Goal: Task Accomplishment & Management: Manage account settings

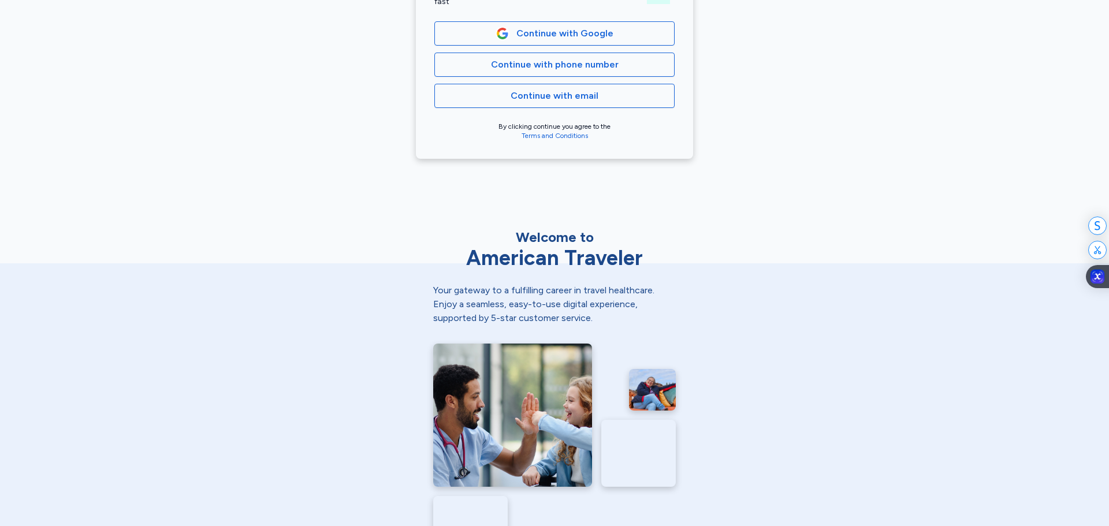
scroll to position [347, 0]
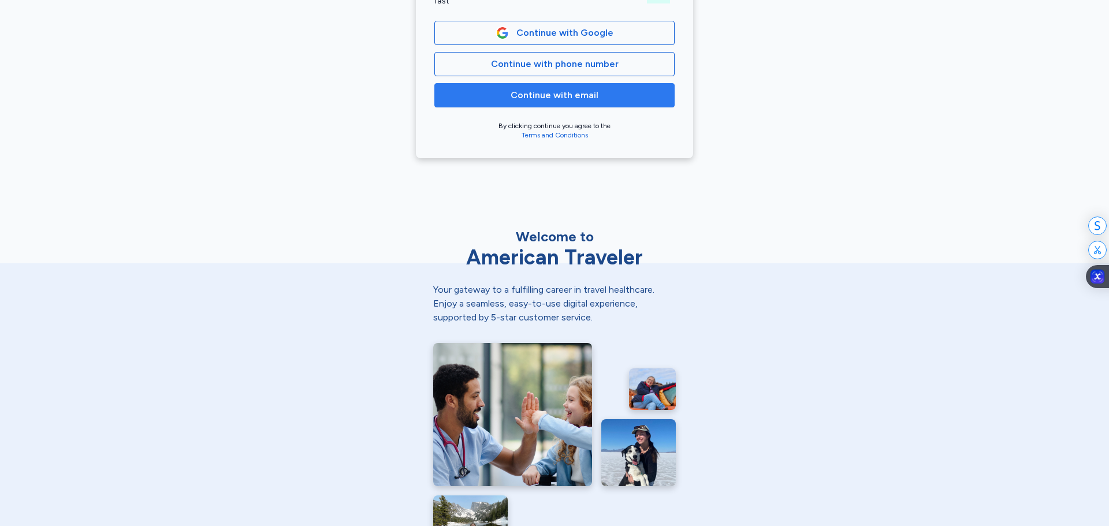
click at [554, 95] on span "Continue with email" at bounding box center [555, 95] width 88 height 14
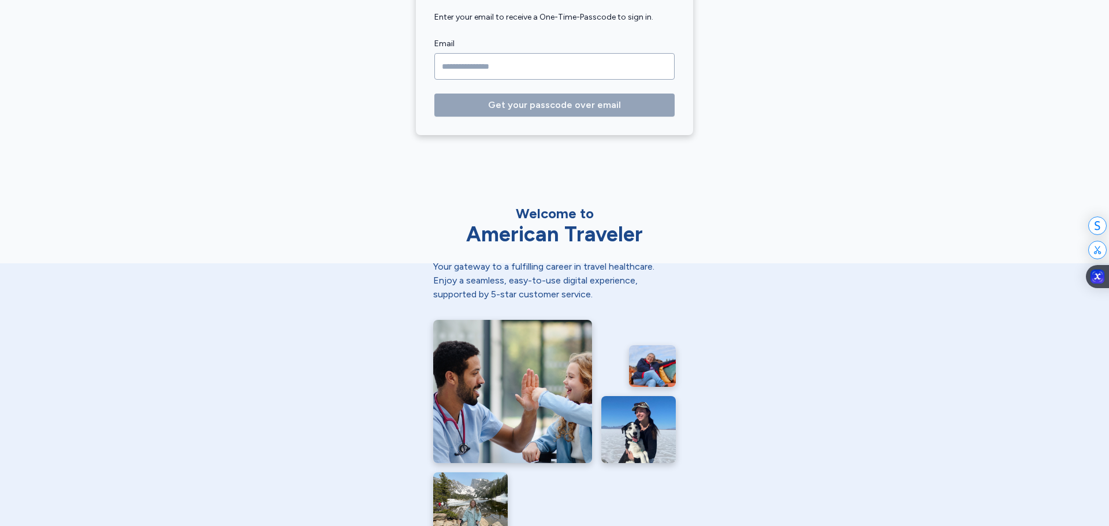
click at [526, 79] on input "Email" at bounding box center [554, 66] width 240 height 27
click at [525, 68] on input "Email" at bounding box center [554, 66] width 240 height 27
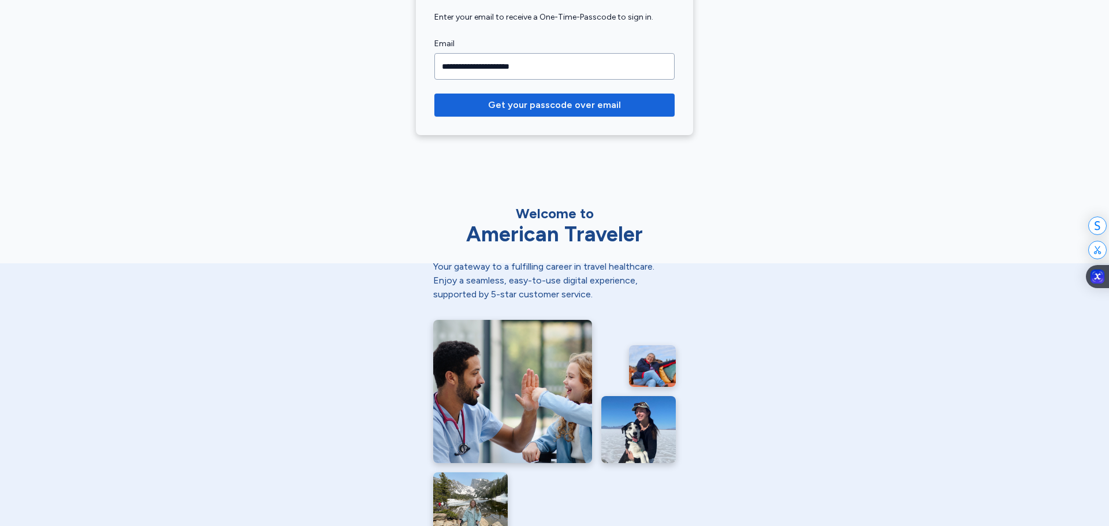
type input "**********"
click at [434, 94] on button "Get your passcode over email" at bounding box center [554, 105] width 240 height 23
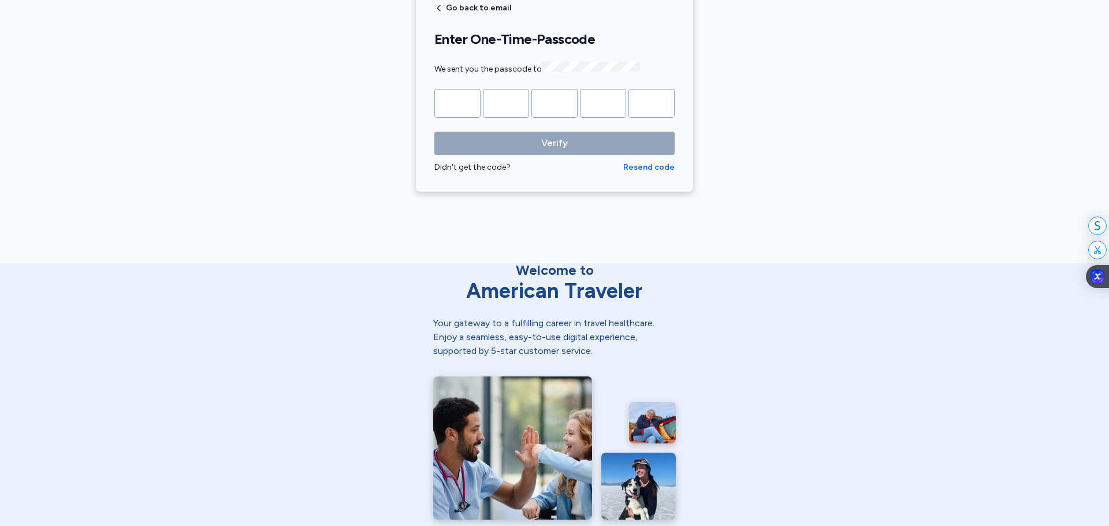
scroll to position [231, 0]
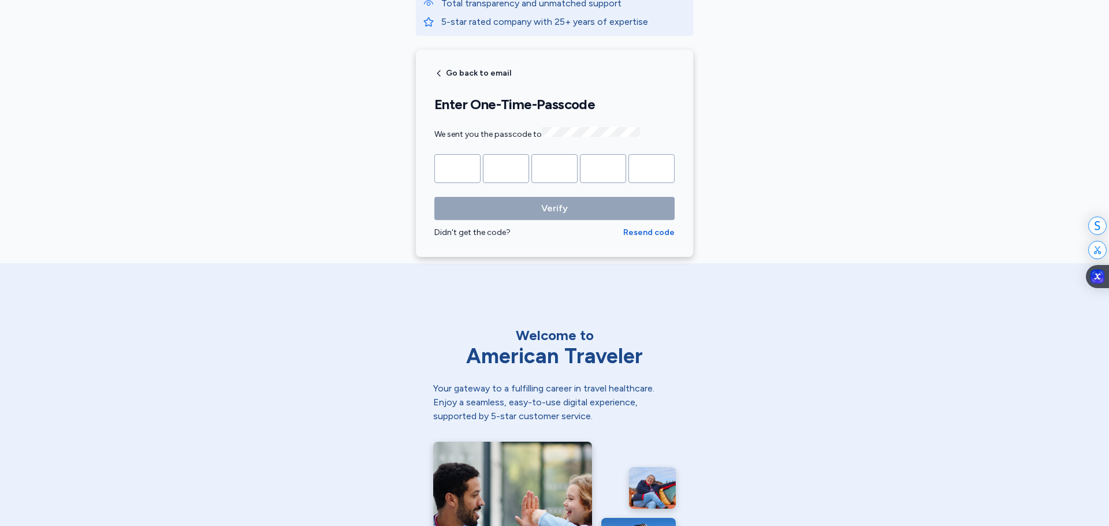
click at [441, 167] on input "Please enter OTP character 1" at bounding box center [457, 168] width 46 height 29
type input "*"
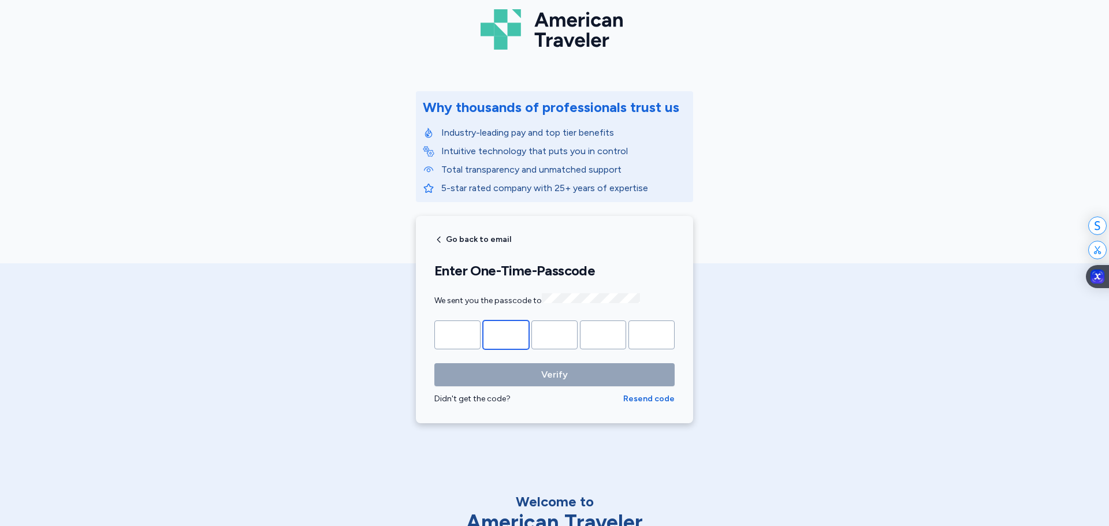
scroll to position [58, 0]
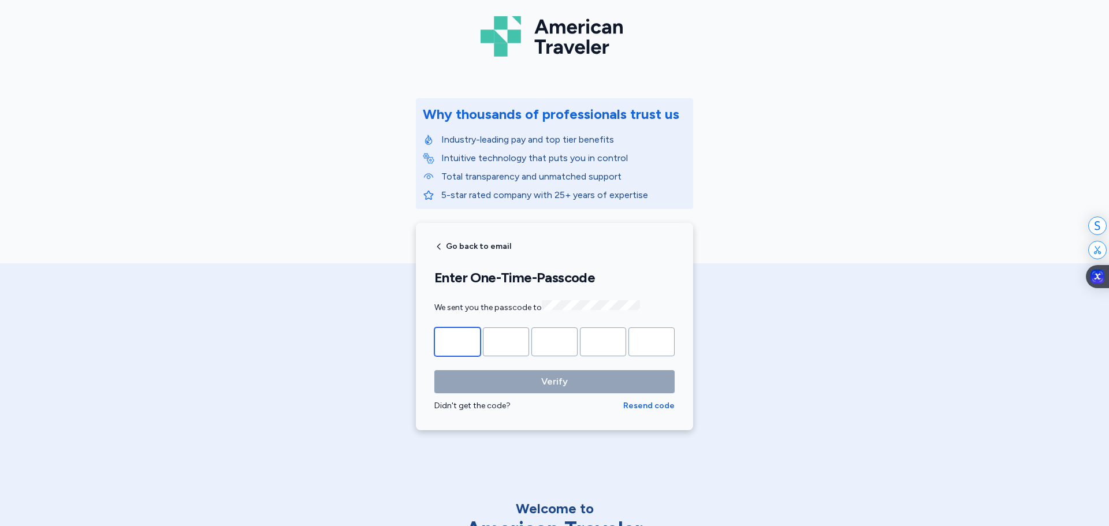
click at [457, 342] on input "*" at bounding box center [457, 341] width 46 height 29
type input "*"
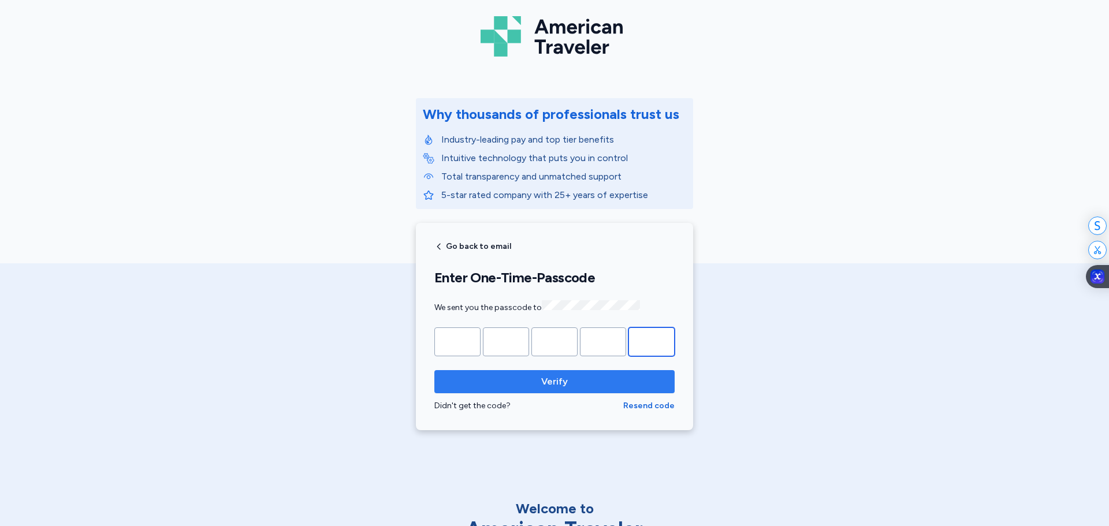
type input "*"
click at [523, 385] on span "Verify" at bounding box center [555, 382] width 222 height 14
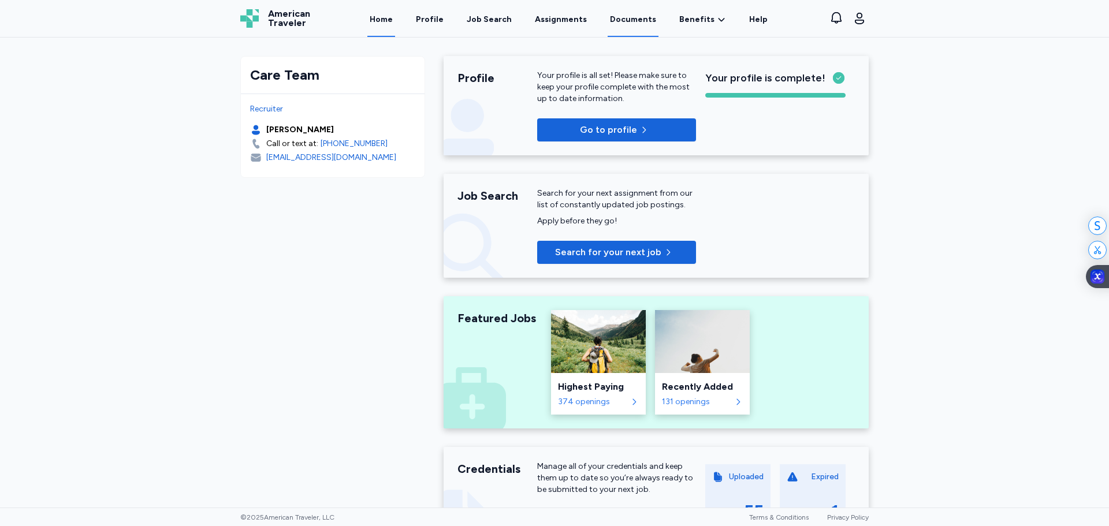
click at [617, 21] on link "Documents" at bounding box center [633, 19] width 51 height 36
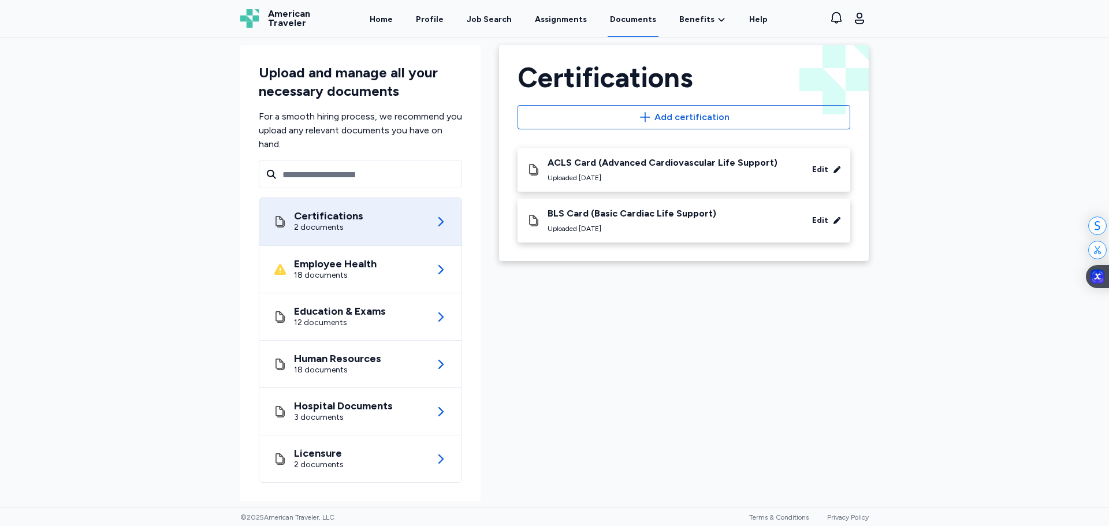
scroll to position [14, 0]
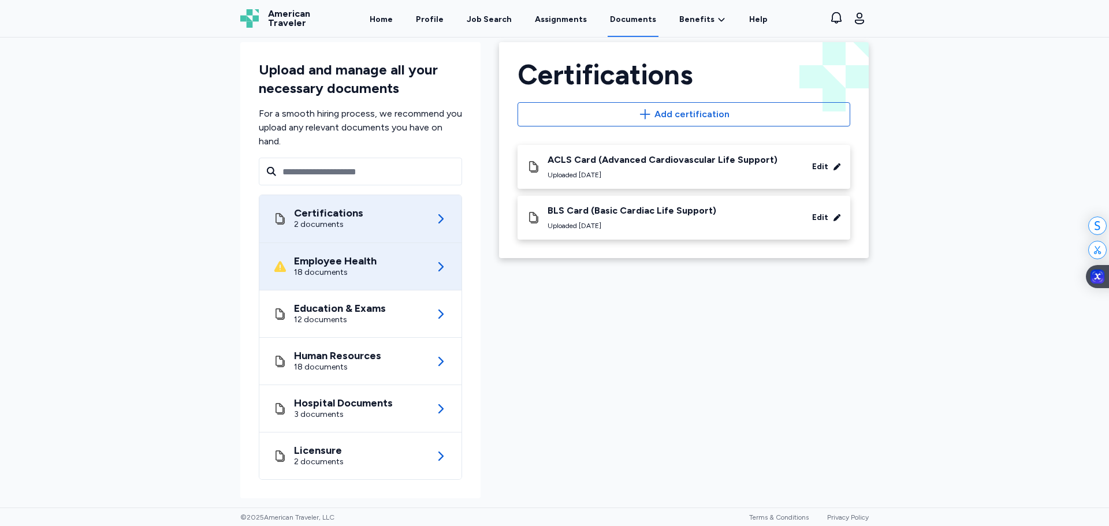
click at [340, 267] on div "18 documents" at bounding box center [335, 273] width 83 height 12
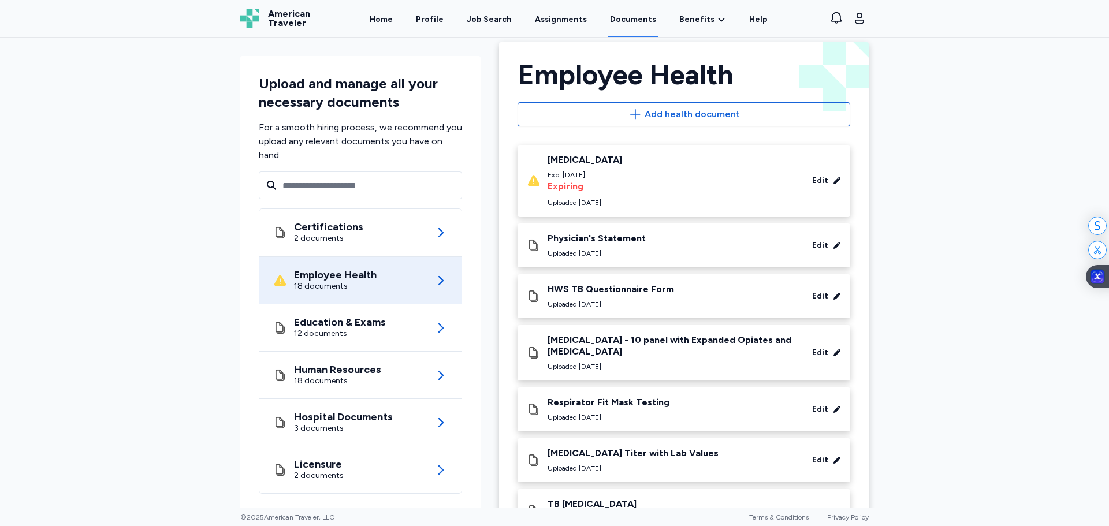
click at [622, 174] on div "Exp: [DATE]" at bounding box center [584, 174] width 75 height 9
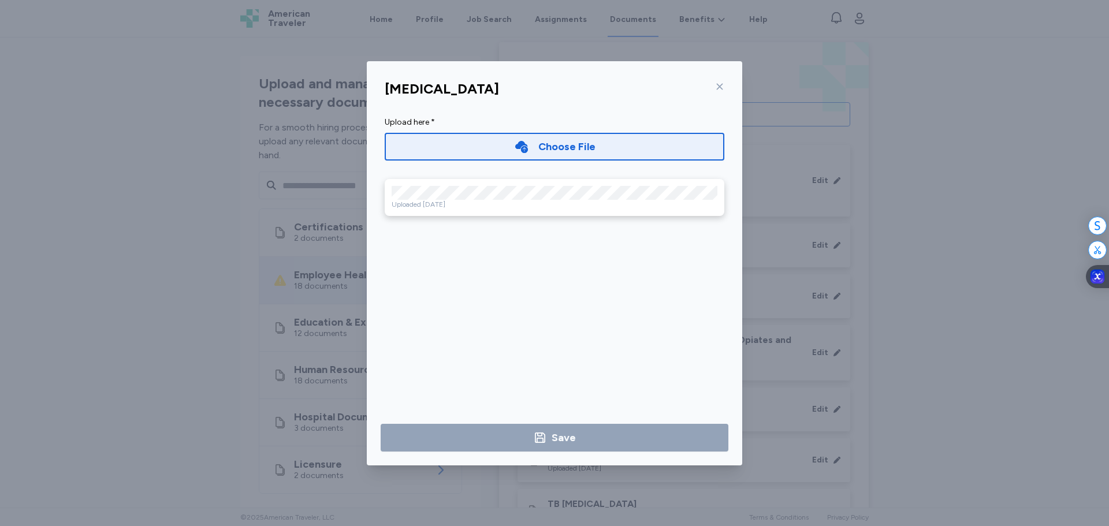
click at [719, 82] on icon at bounding box center [719, 86] width 9 height 9
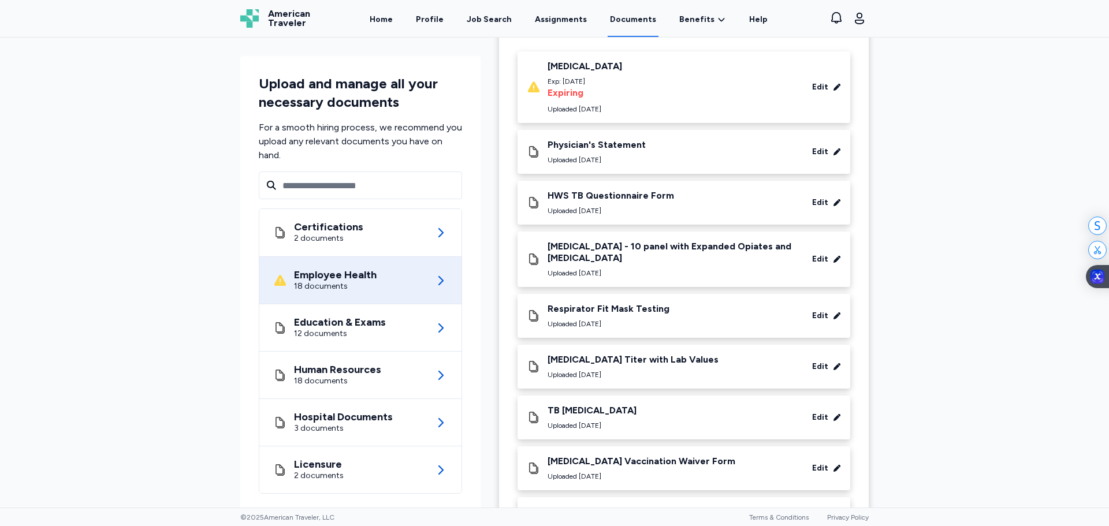
scroll to position [106, 0]
click at [821, 84] on div "Edit" at bounding box center [820, 89] width 16 height 12
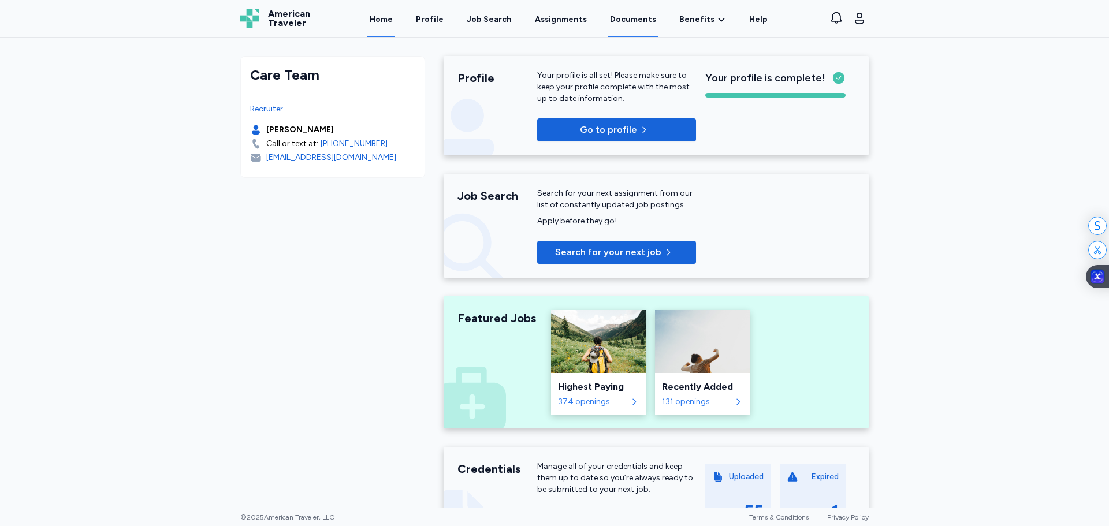
click at [629, 20] on link "Documents" at bounding box center [633, 19] width 51 height 36
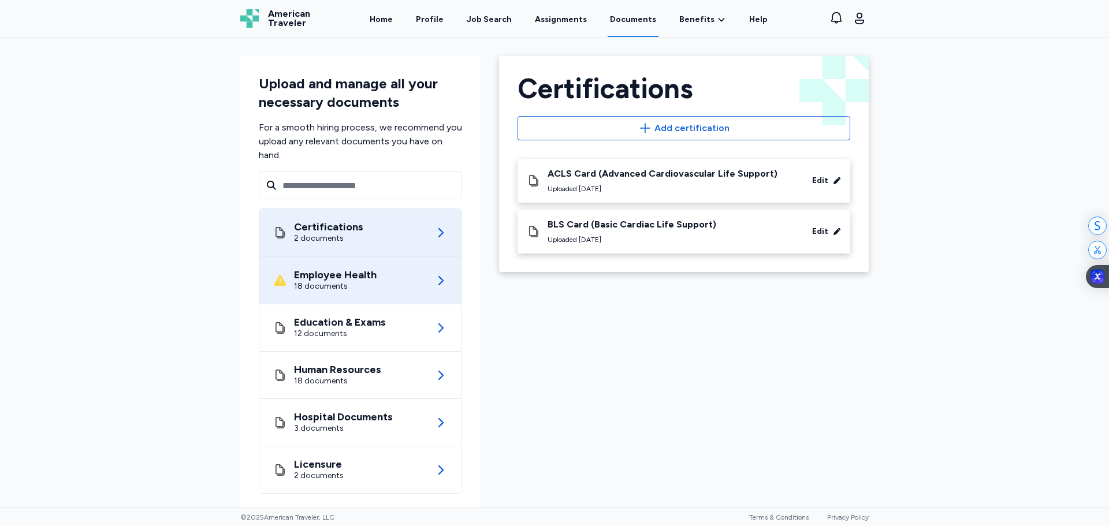
click at [294, 290] on div "18 documents" at bounding box center [335, 287] width 83 height 12
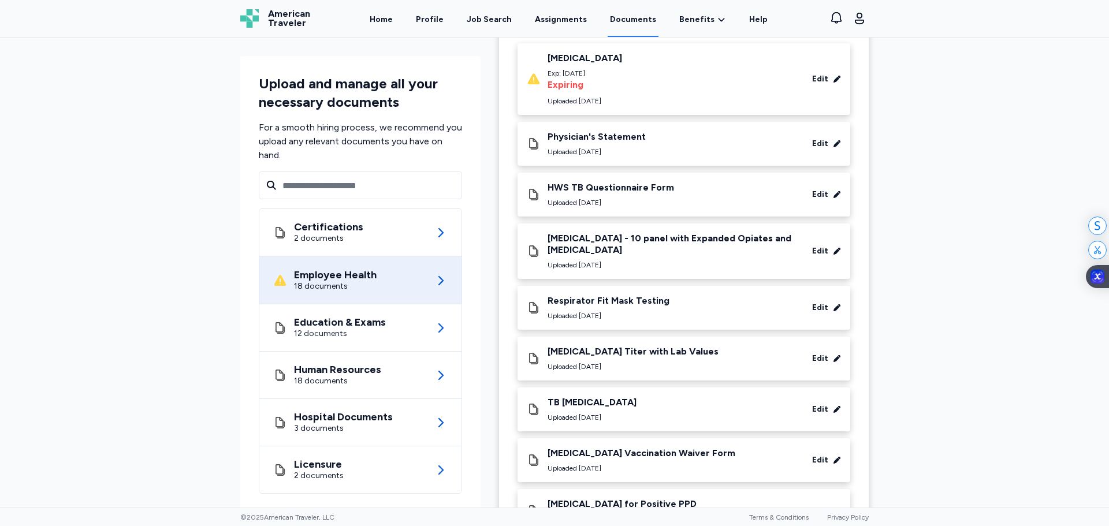
scroll to position [173, 0]
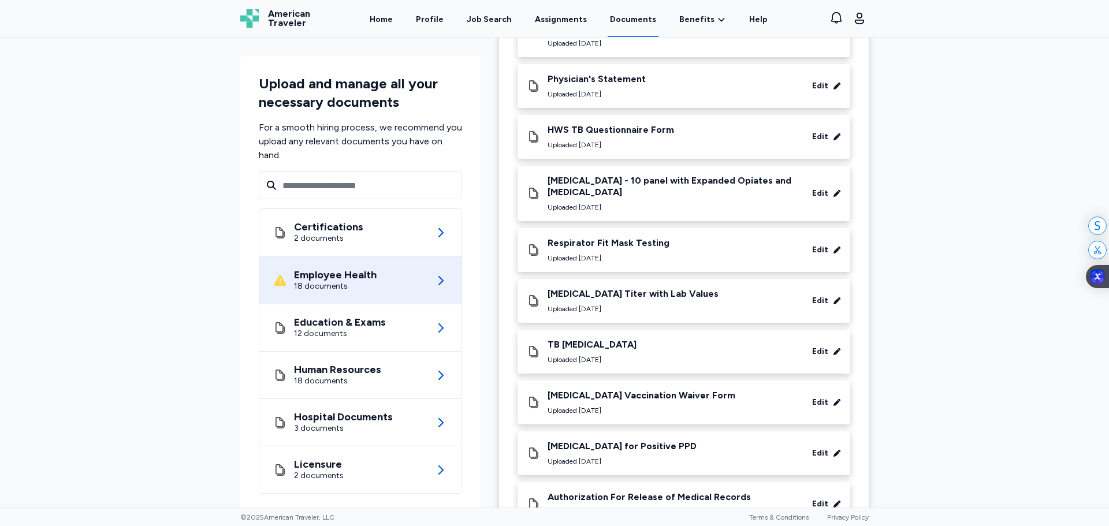
click at [833, 137] on icon at bounding box center [836, 136] width 7 height 7
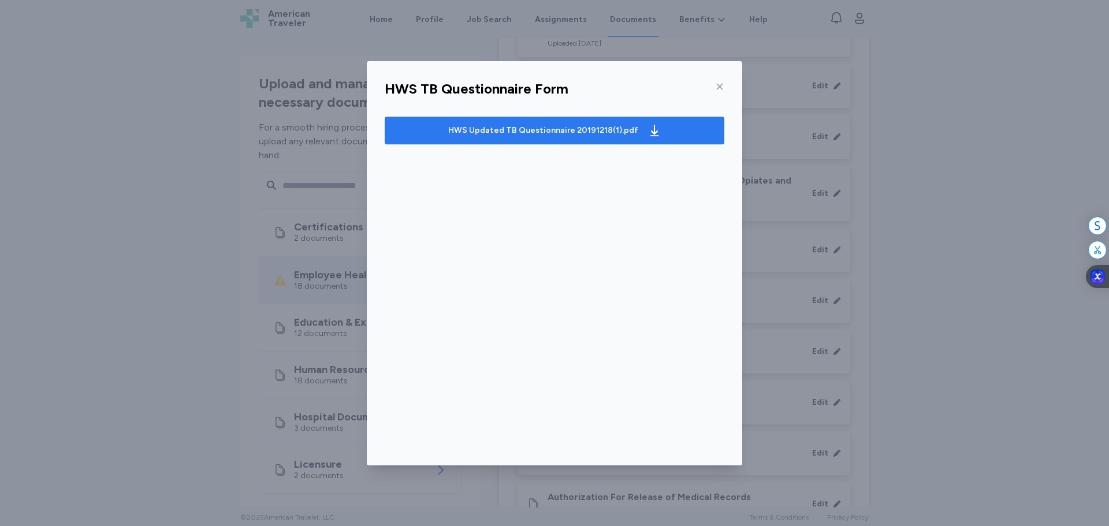
click at [533, 135] on div "HWS Updated TB Questionnaire 20191218(1).pdf" at bounding box center [543, 131] width 190 height 12
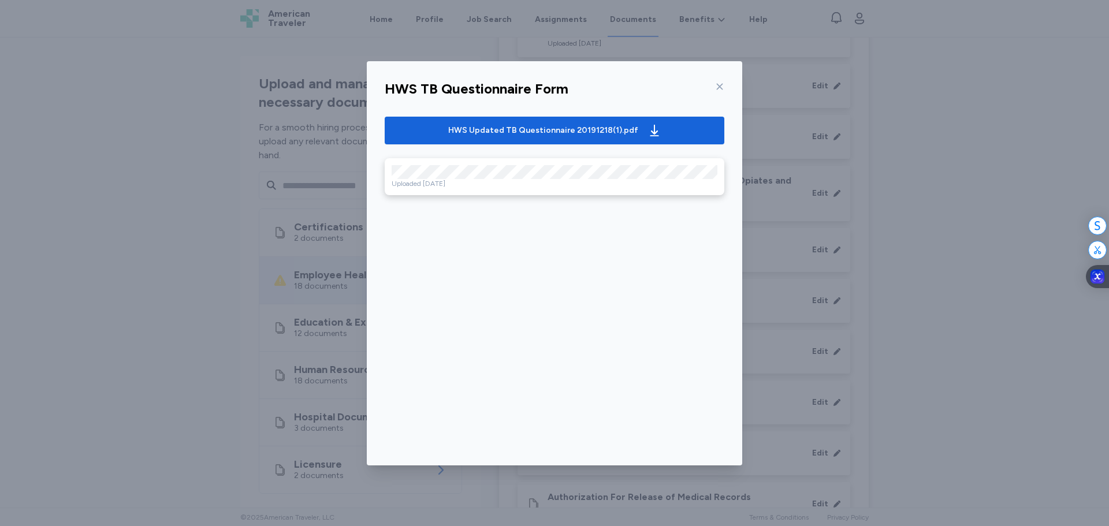
click at [718, 88] on icon at bounding box center [720, 86] width 6 height 6
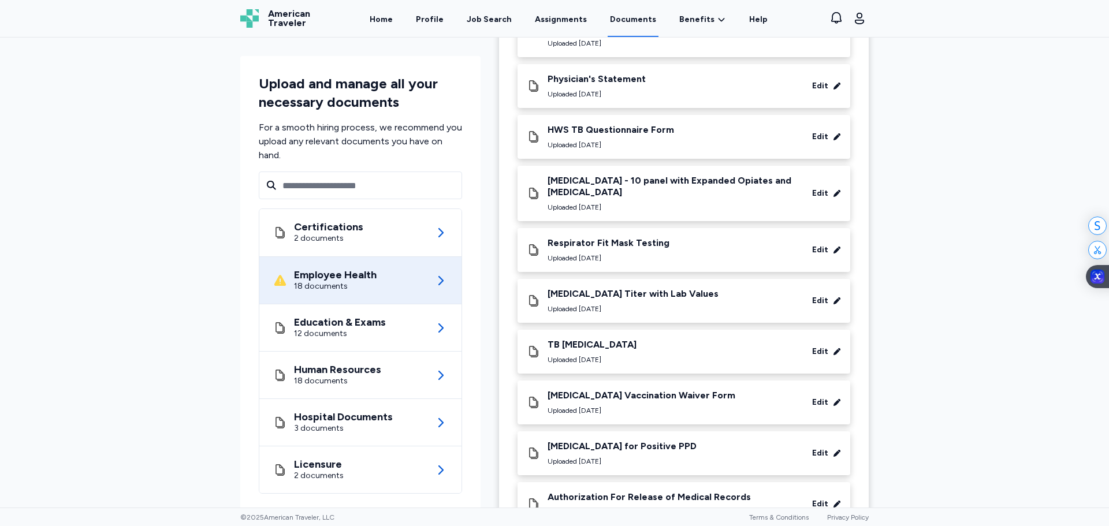
click at [835, 246] on icon at bounding box center [837, 250] width 8 height 8
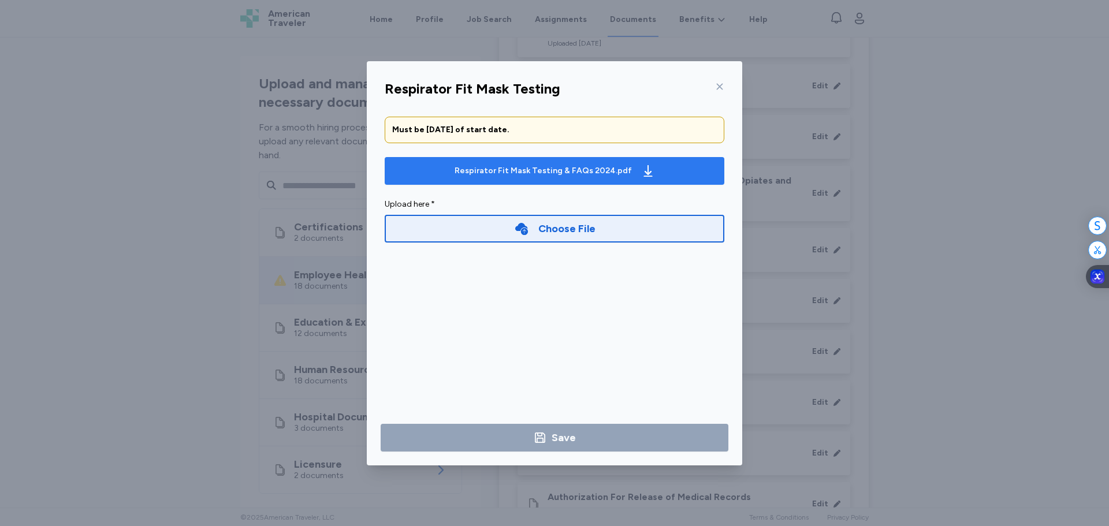
click at [517, 168] on div "Respirator Fit Mask Testing & FAQs 2024.pdf" at bounding box center [543, 171] width 177 height 12
click at [718, 91] on icon at bounding box center [719, 86] width 9 height 9
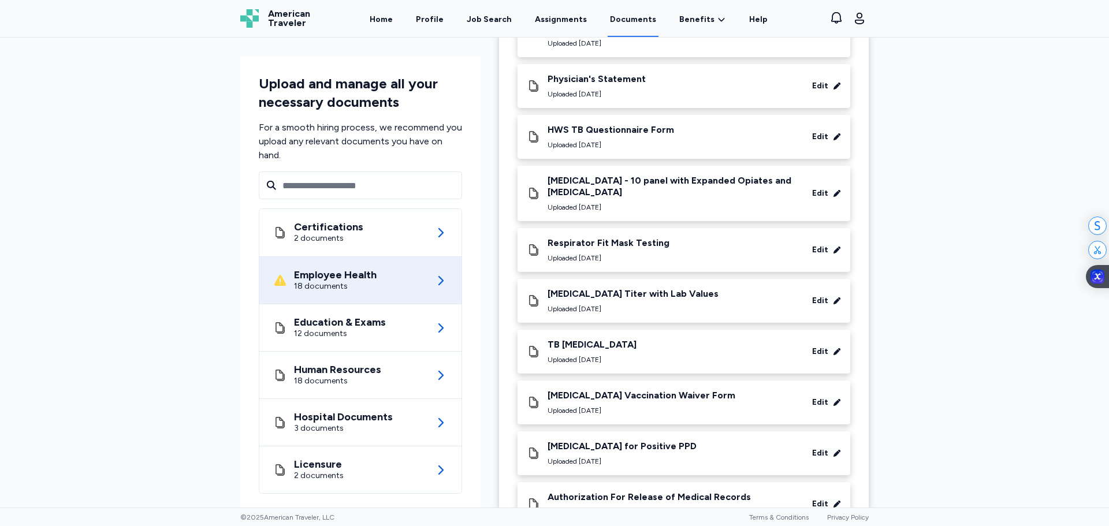
click at [836, 298] on icon at bounding box center [836, 300] width 7 height 7
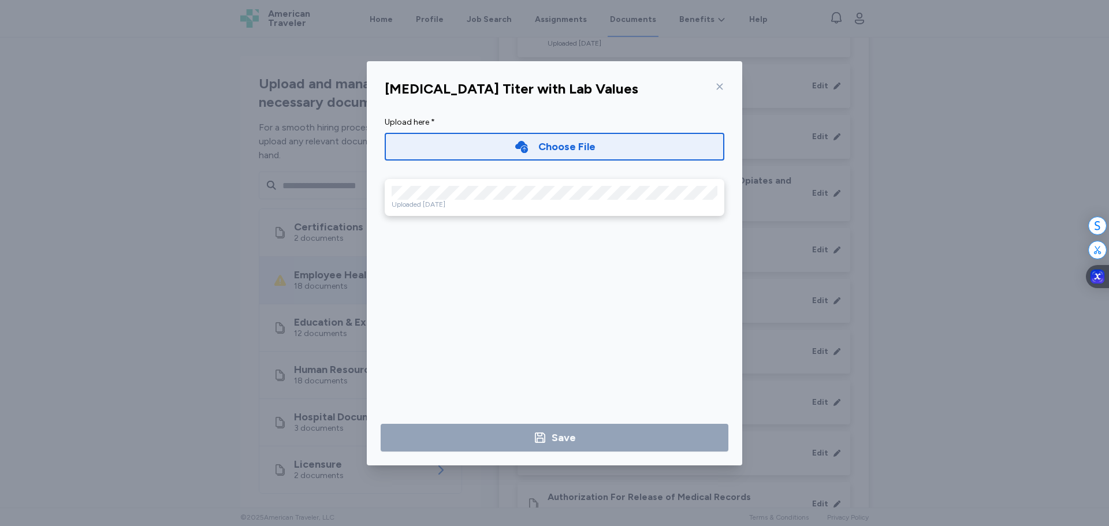
click at [717, 84] on icon at bounding box center [719, 86] width 9 height 9
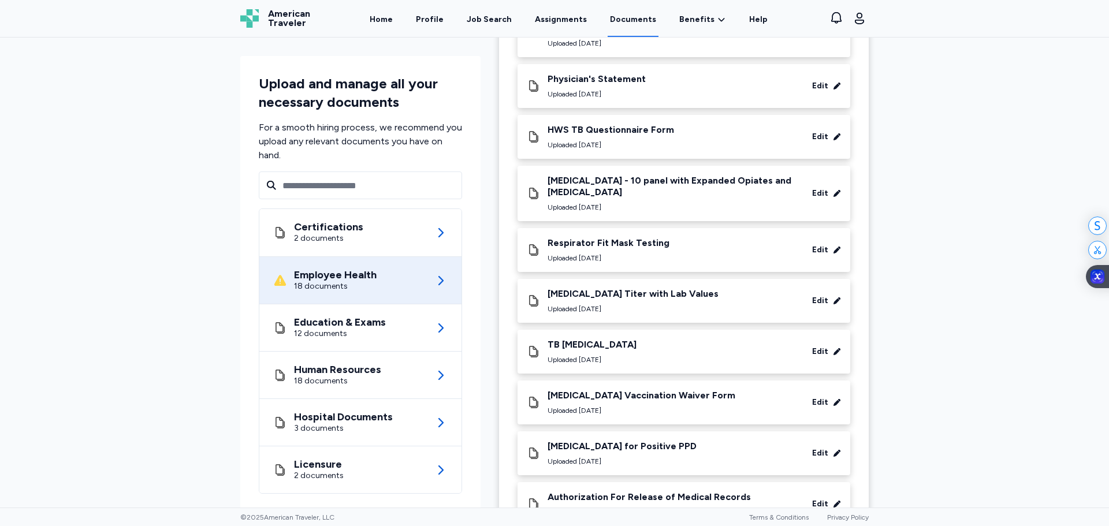
click at [828, 349] on div "Edit" at bounding box center [818, 352] width 46 height 12
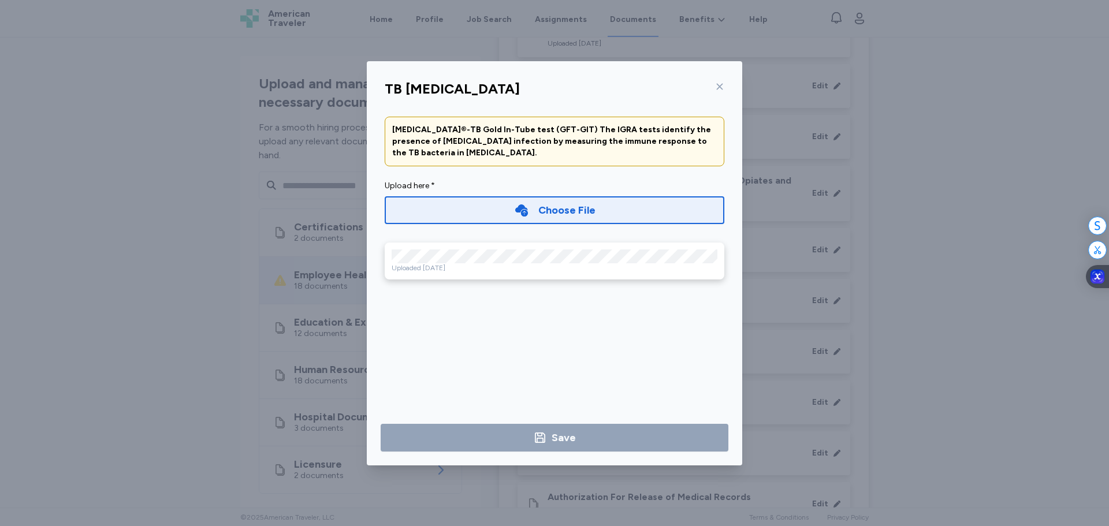
click at [726, 92] on div "TB [MEDICAL_DATA]" at bounding box center [554, 89] width 358 height 28
click at [721, 82] on icon at bounding box center [719, 86] width 9 height 9
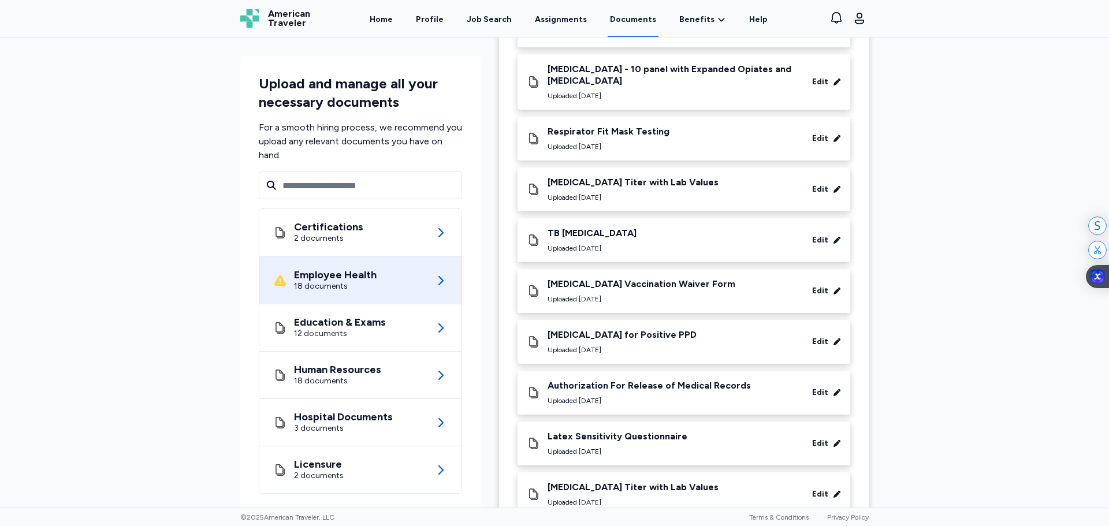
scroll to position [289, 0]
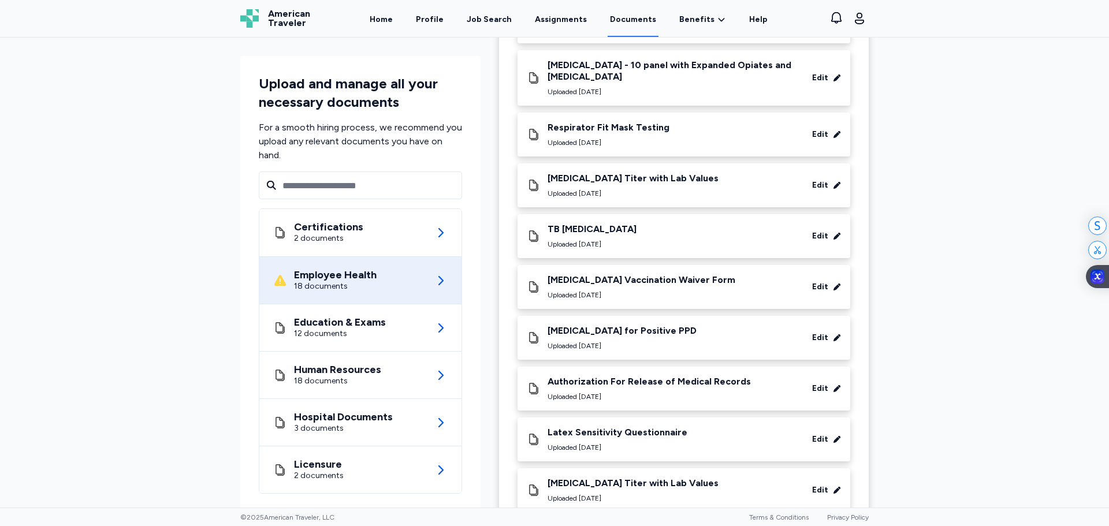
click at [833, 286] on icon at bounding box center [836, 287] width 7 height 7
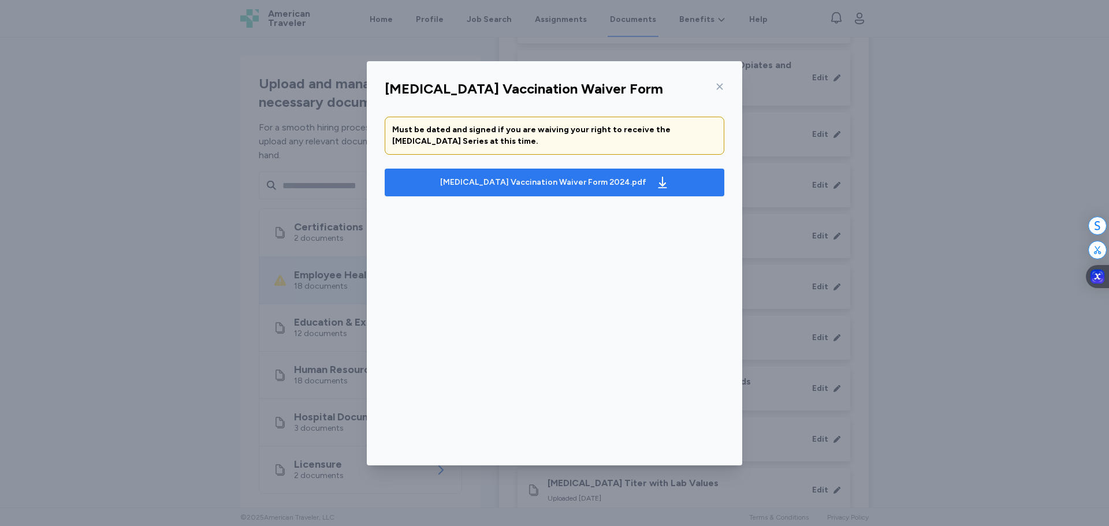
click at [479, 186] on div "Hepatitis B Vaccination Waiver Form 2024.pdf" at bounding box center [543, 183] width 206 height 12
click at [718, 86] on icon at bounding box center [719, 86] width 9 height 9
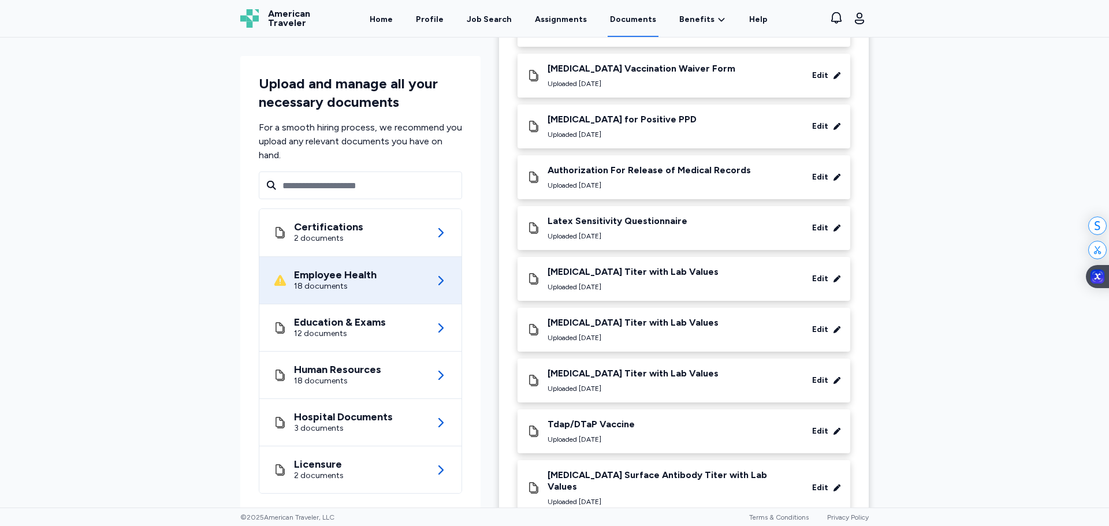
scroll to position [520, 0]
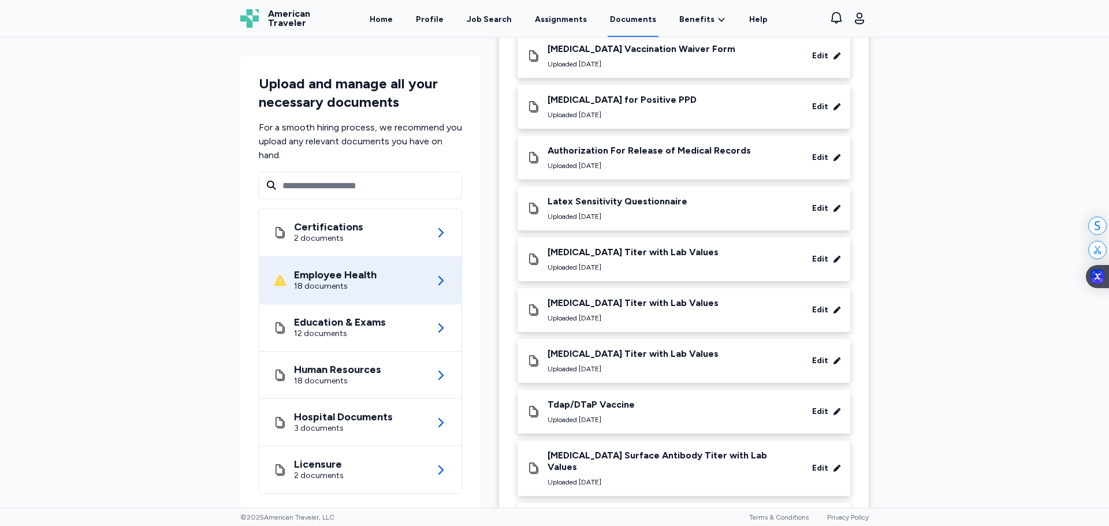
click at [833, 309] on icon at bounding box center [836, 310] width 7 height 7
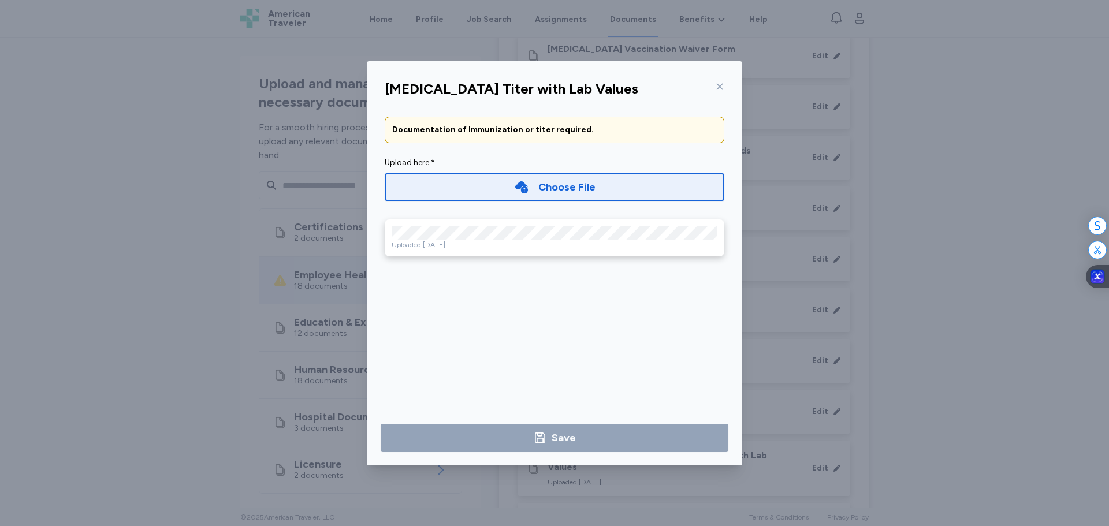
click at [721, 85] on icon at bounding box center [719, 86] width 9 height 9
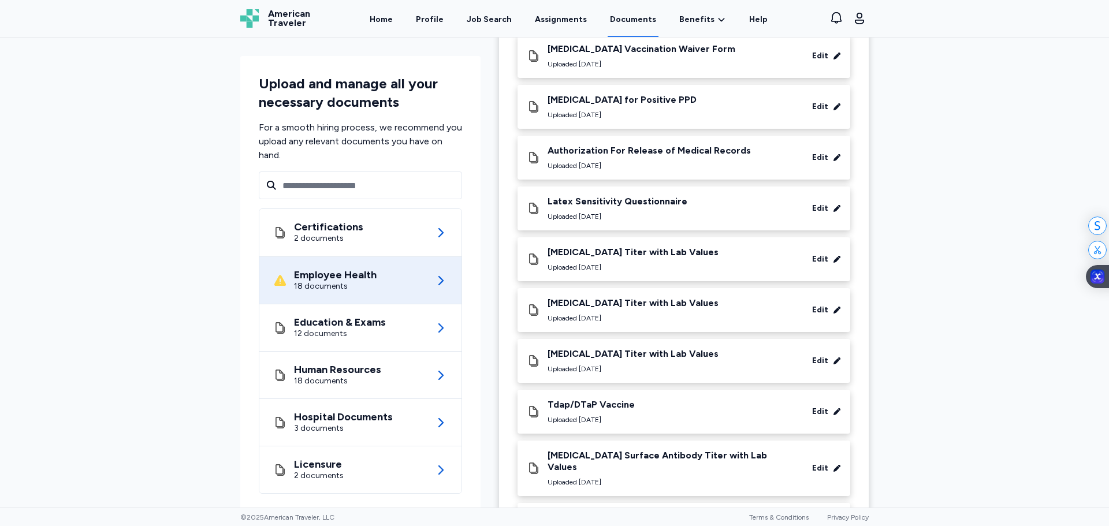
click at [837, 416] on div "Tdap/DTaP Vaccine Uploaded May 05, 2022 Edit" at bounding box center [683, 412] width 333 height 44
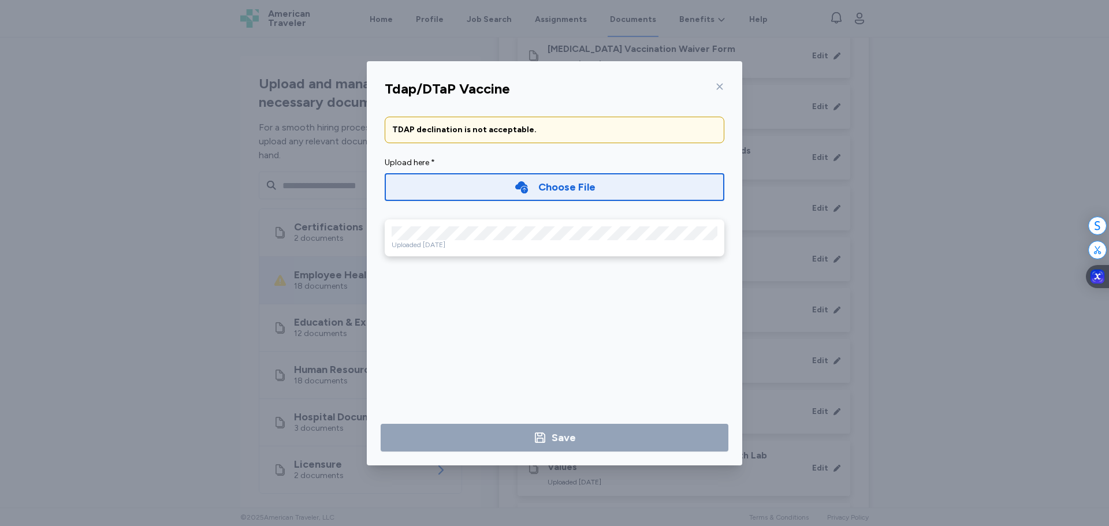
click at [716, 82] on icon at bounding box center [719, 86] width 9 height 9
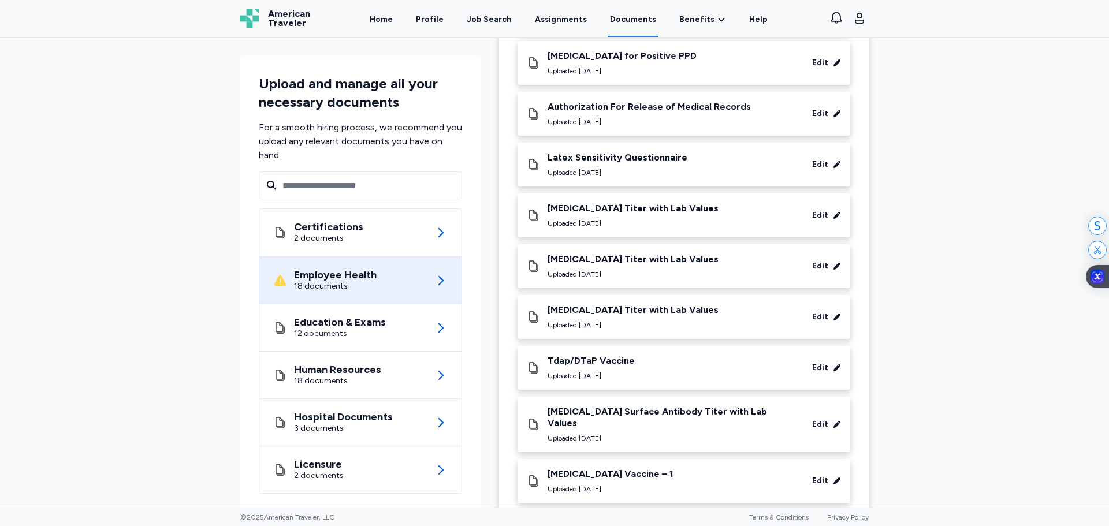
scroll to position [626, 0]
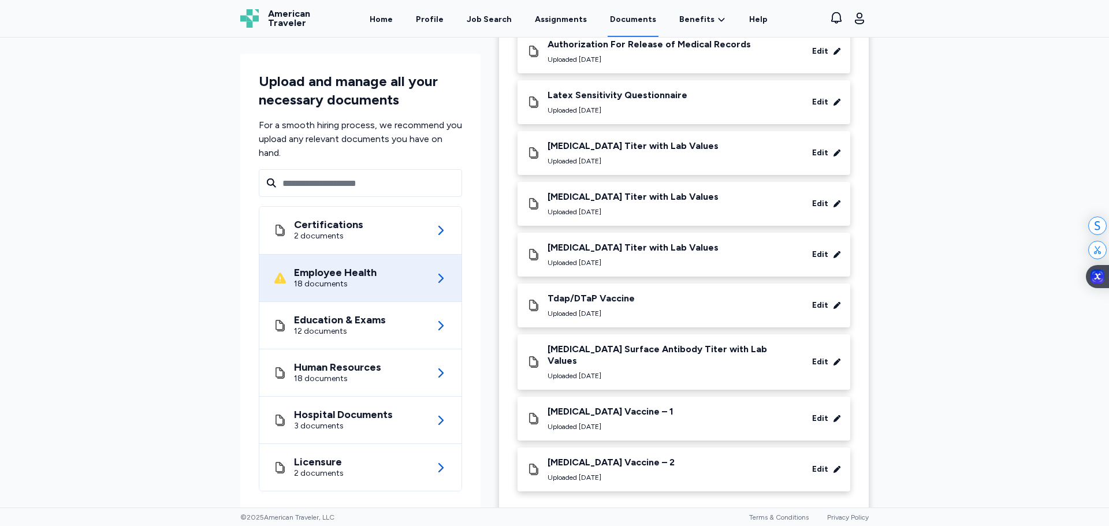
click at [833, 359] on icon at bounding box center [836, 362] width 7 height 7
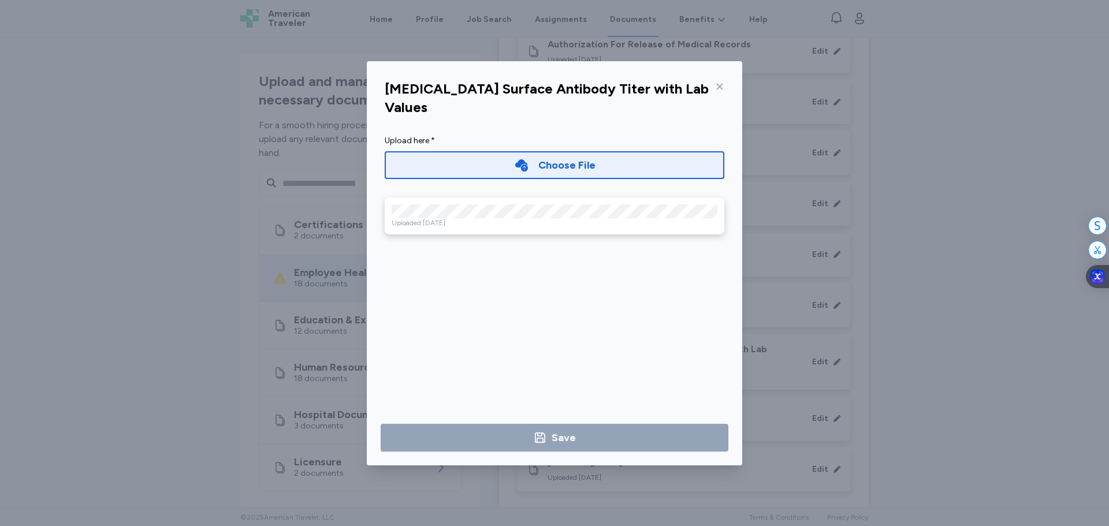
click at [721, 82] on icon at bounding box center [719, 86] width 9 height 9
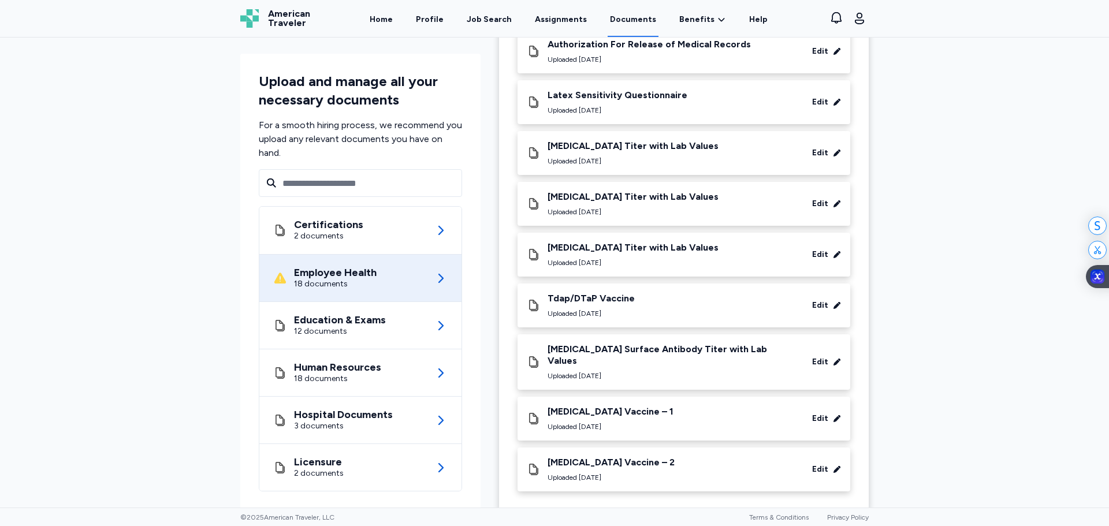
click at [833, 207] on icon at bounding box center [836, 203] width 7 height 7
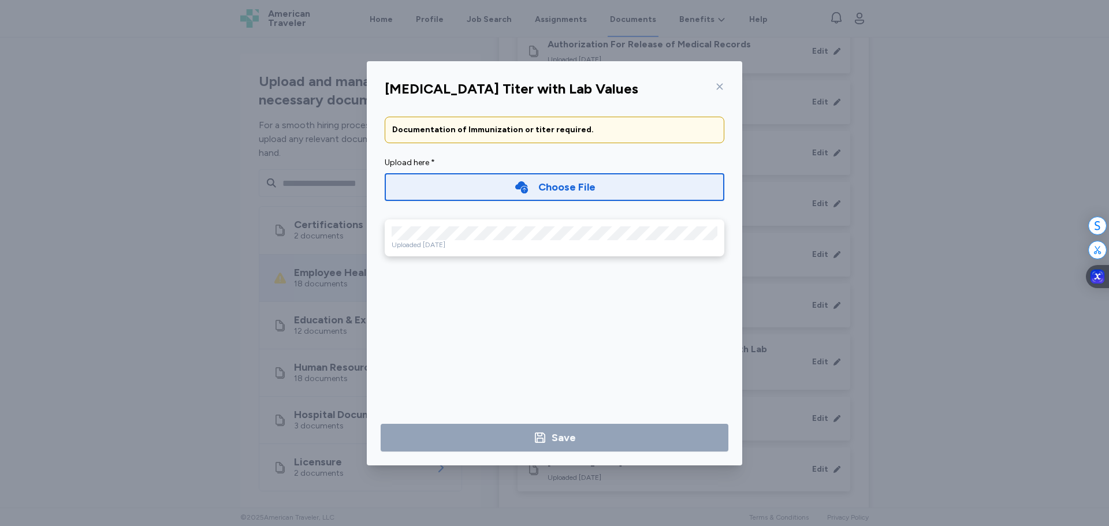
click at [718, 81] on div at bounding box center [717, 86] width 14 height 18
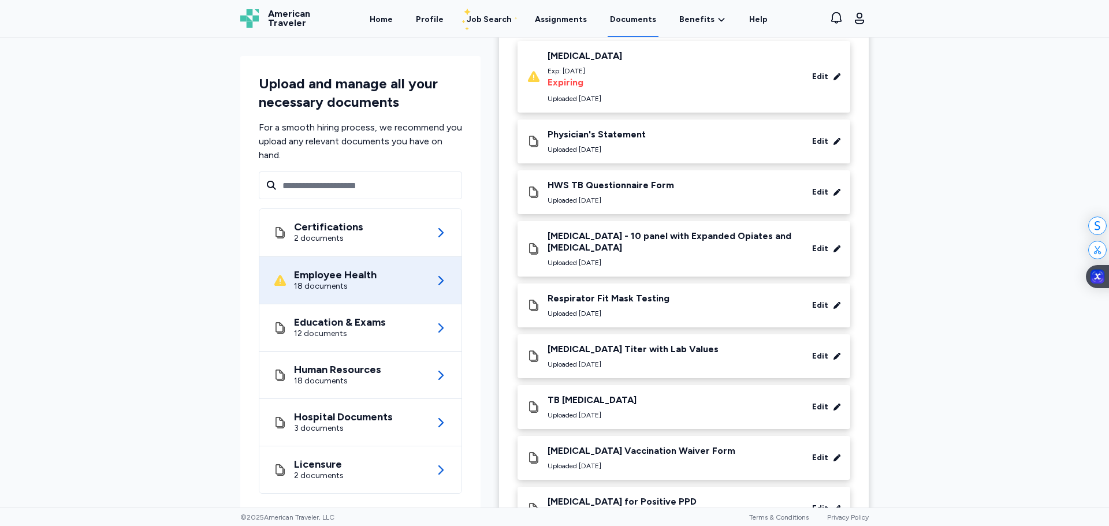
scroll to position [0, 0]
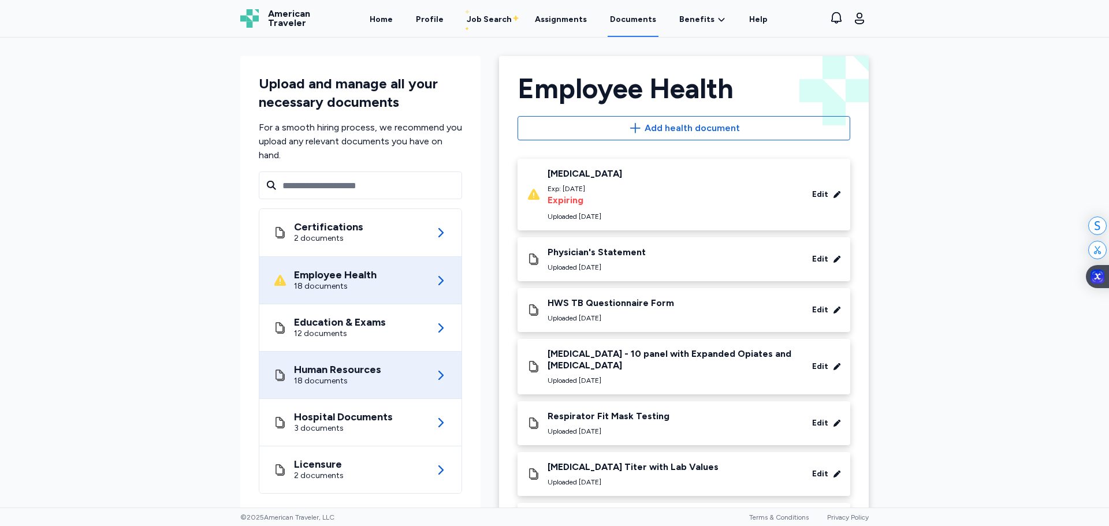
click at [341, 369] on div "Human Resources" at bounding box center [337, 370] width 87 height 12
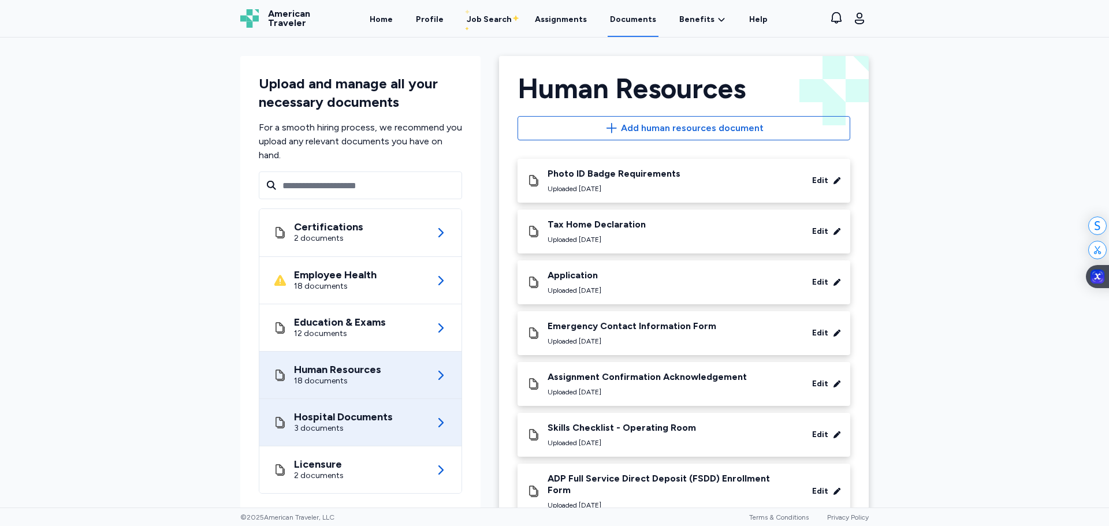
click at [319, 408] on div "Hospital Documents 3 documents" at bounding box center [360, 422] width 174 height 47
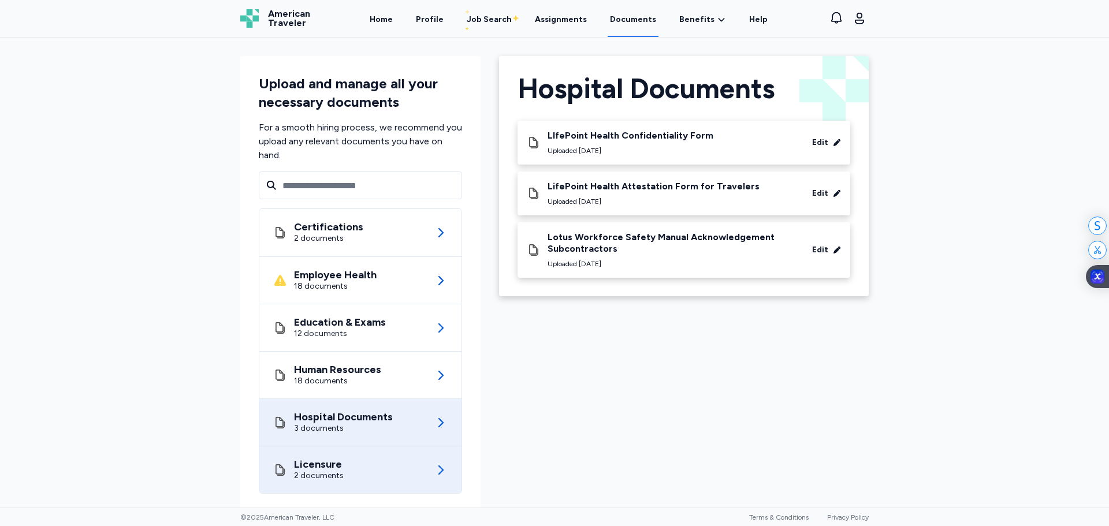
click at [312, 472] on div "2 documents" at bounding box center [319, 476] width 50 height 12
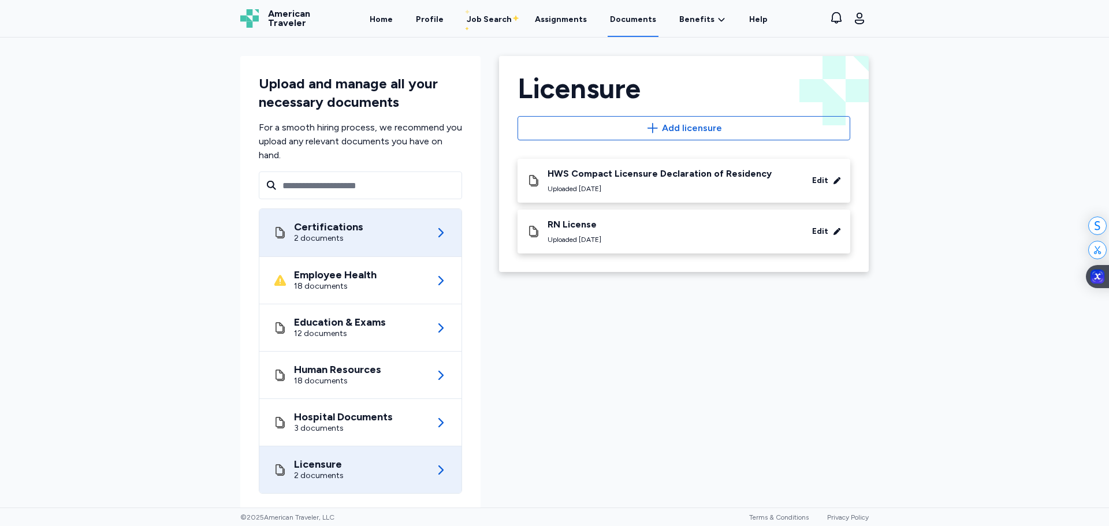
click at [294, 222] on div "Certifications" at bounding box center [328, 227] width 69 height 12
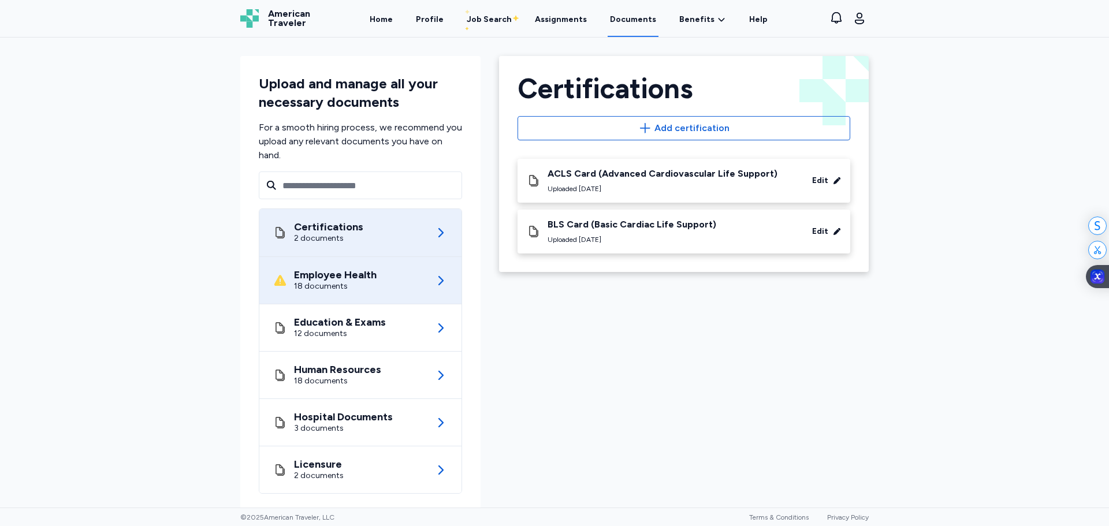
click at [353, 273] on div "Employee Health" at bounding box center [335, 275] width 83 height 12
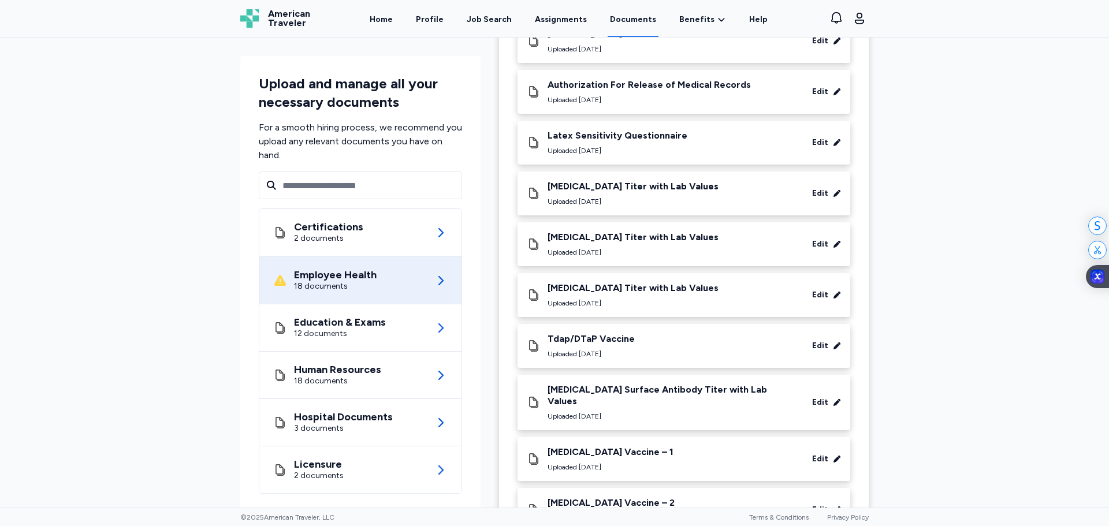
scroll to position [626, 0]
